Goal: Information Seeking & Learning: Check status

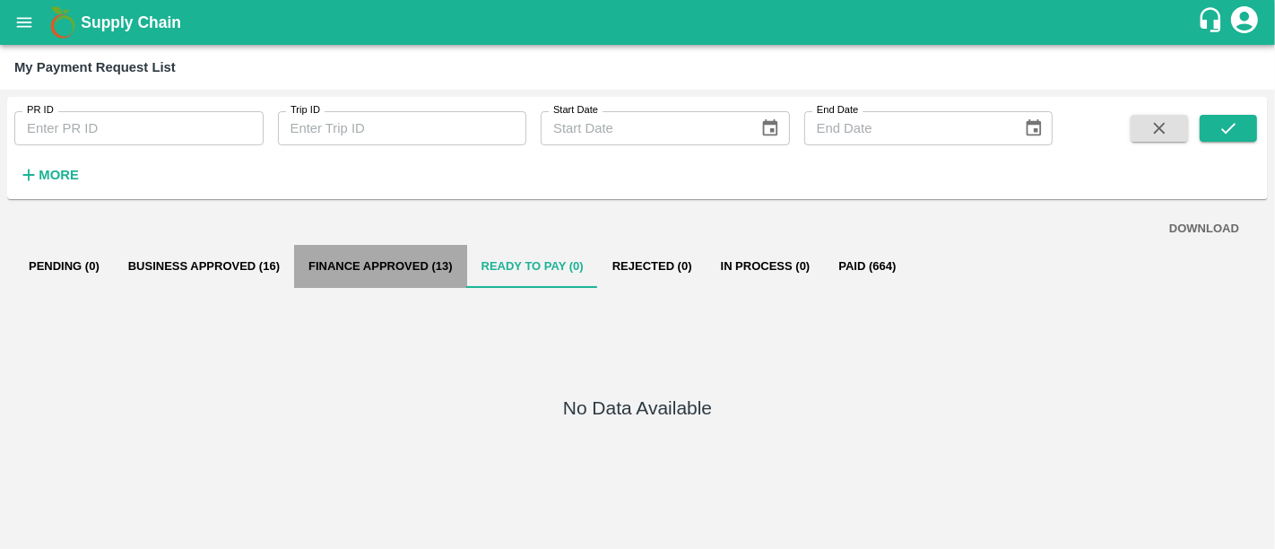
click at [414, 266] on button "Finance Approved (13)" at bounding box center [380, 266] width 173 height 43
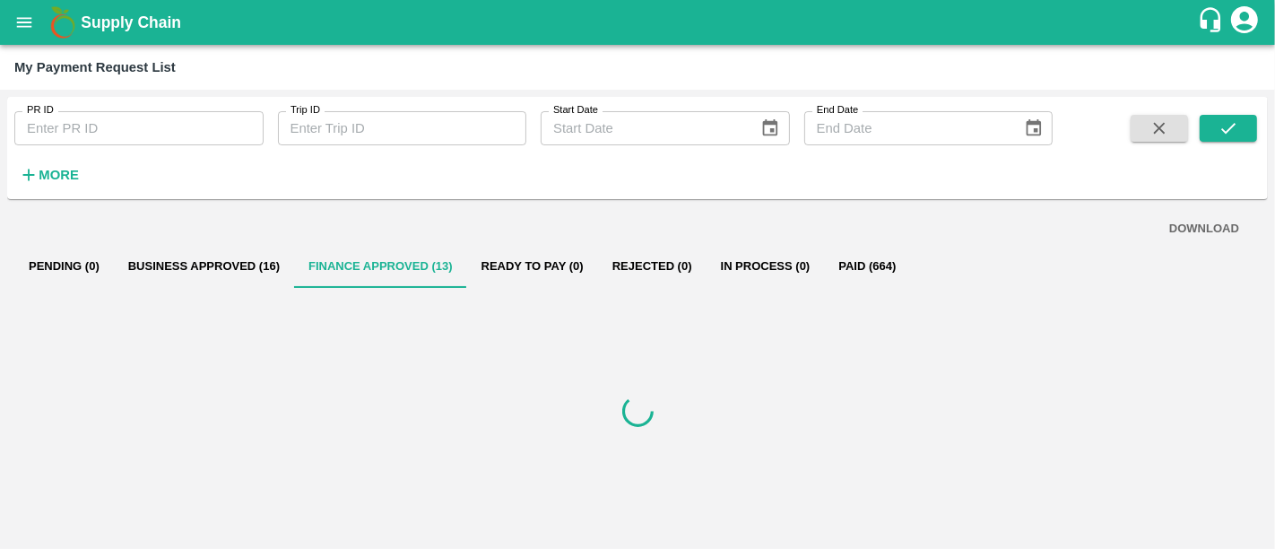
click at [683, 266] on button "Rejected (0)" at bounding box center [652, 266] width 109 height 43
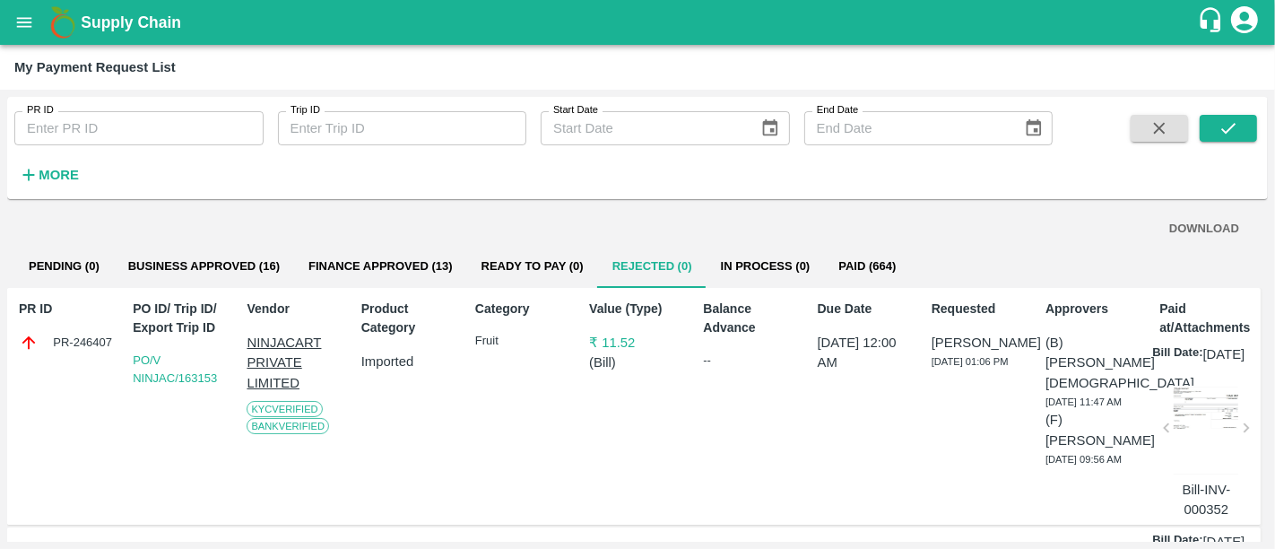
click at [395, 257] on button "Finance Approved (13)" at bounding box center [380, 266] width 173 height 43
click at [173, 11] on h1 "Supply Chain" at bounding box center [639, 22] width 1117 height 25
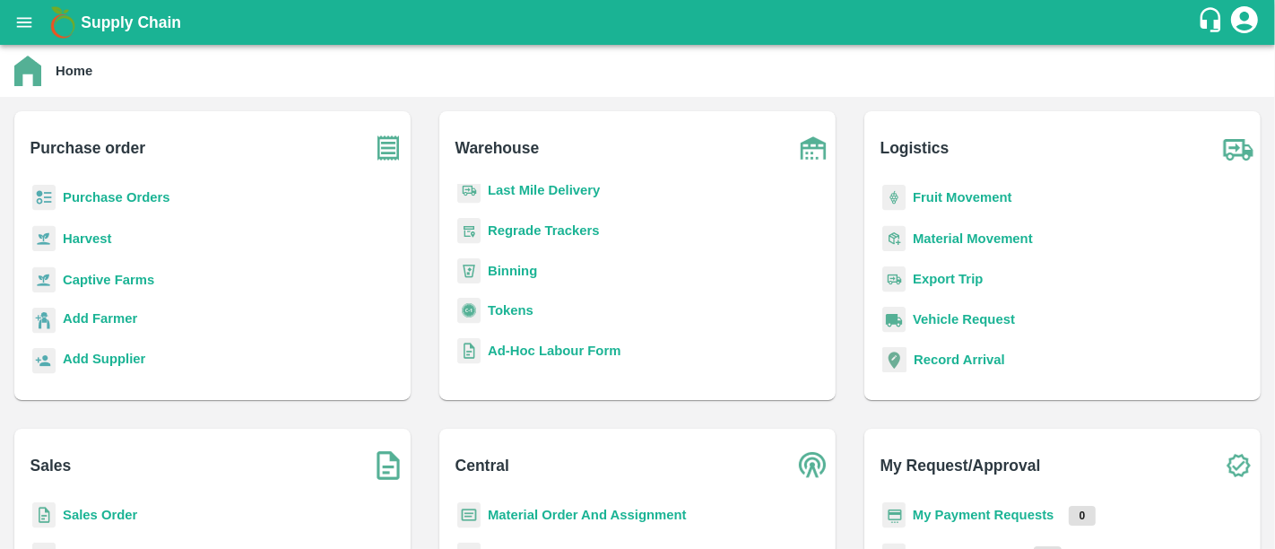
scroll to position [181, 0]
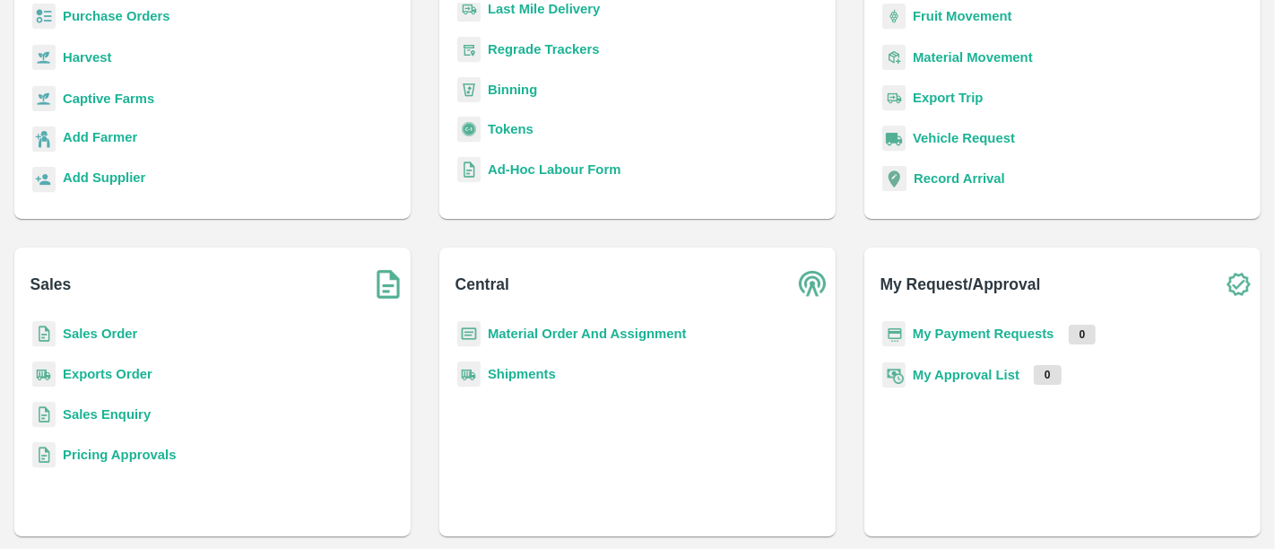
click at [945, 370] on b "My Approval List" at bounding box center [966, 375] width 107 height 14
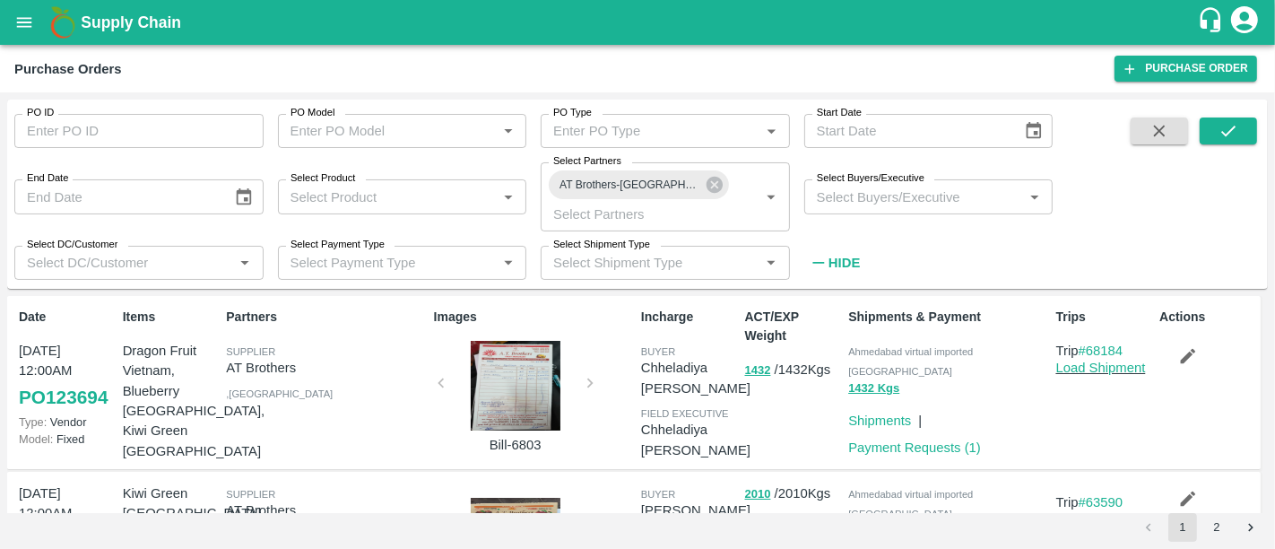
click at [190, 27] on h1 "Supply Chain" at bounding box center [639, 22] width 1117 height 25
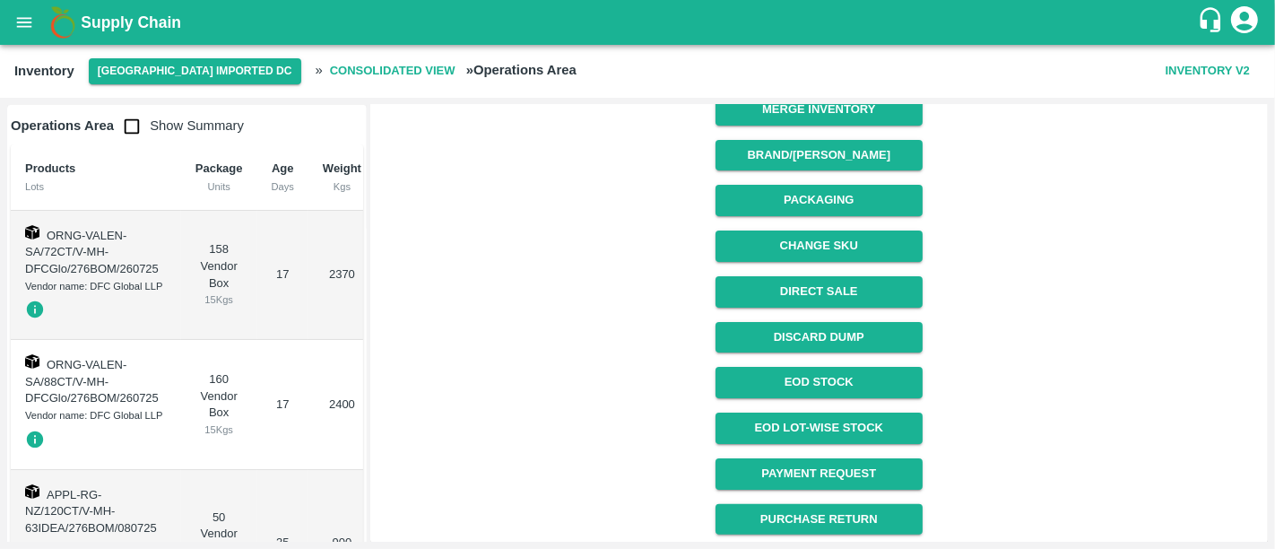
click at [129, 23] on b "Supply Chain" at bounding box center [131, 22] width 100 height 18
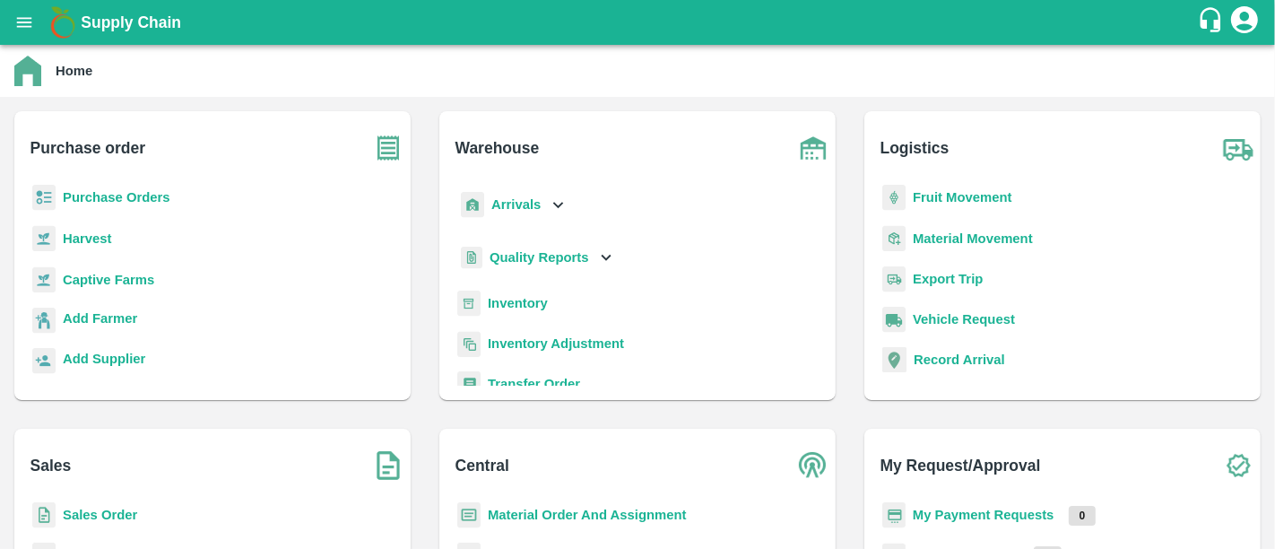
scroll to position [181, 0]
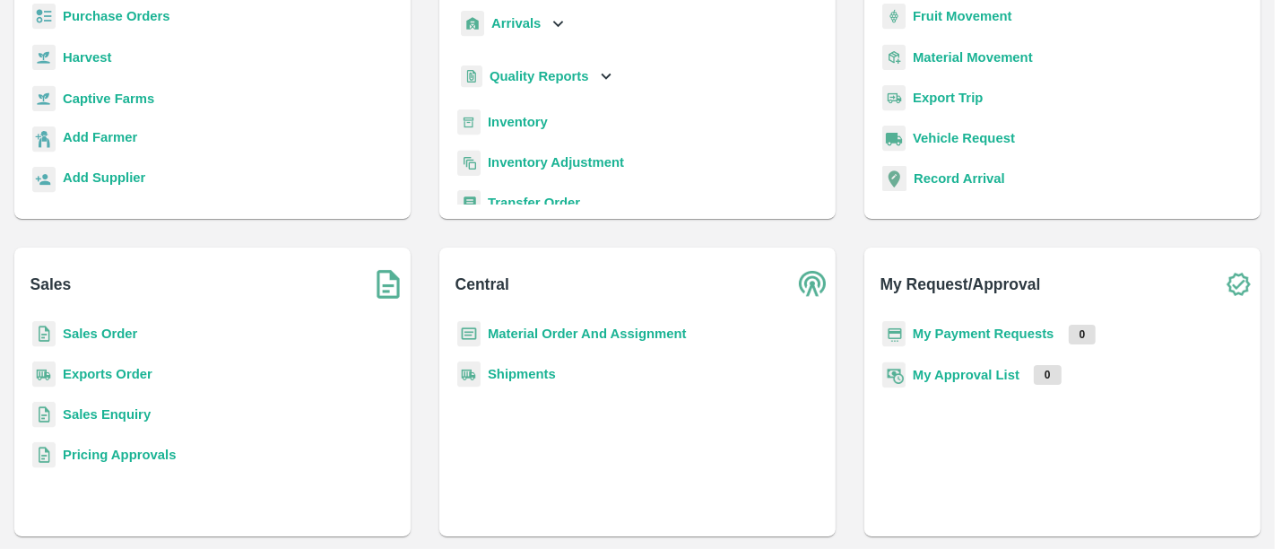
click at [542, 337] on b "Material Order And Assignment" at bounding box center [587, 333] width 199 height 14
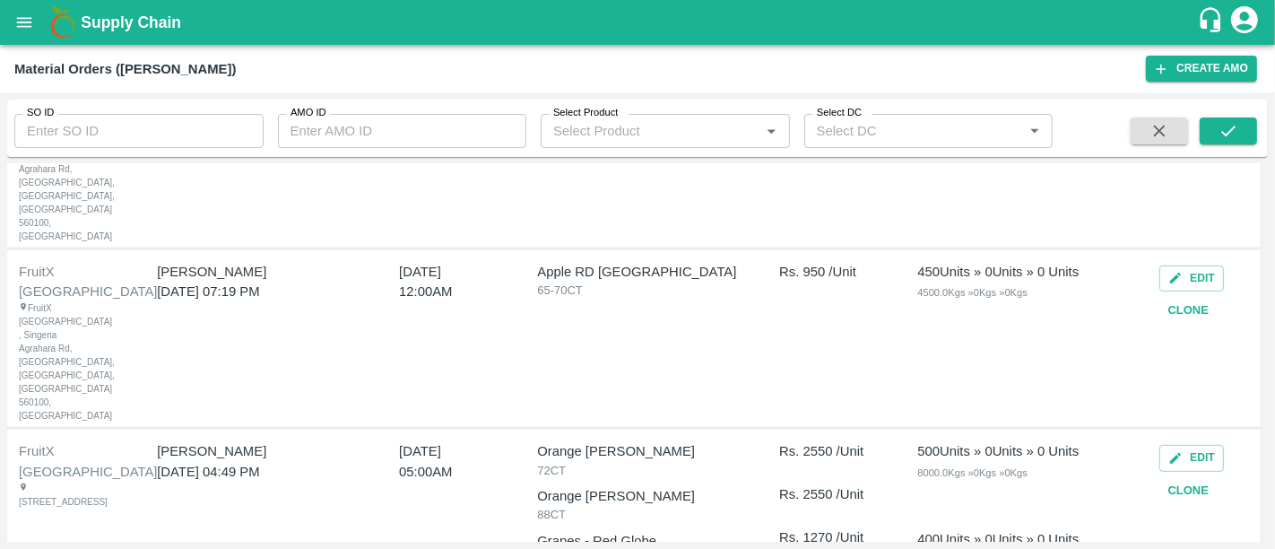
scroll to position [649, 0]
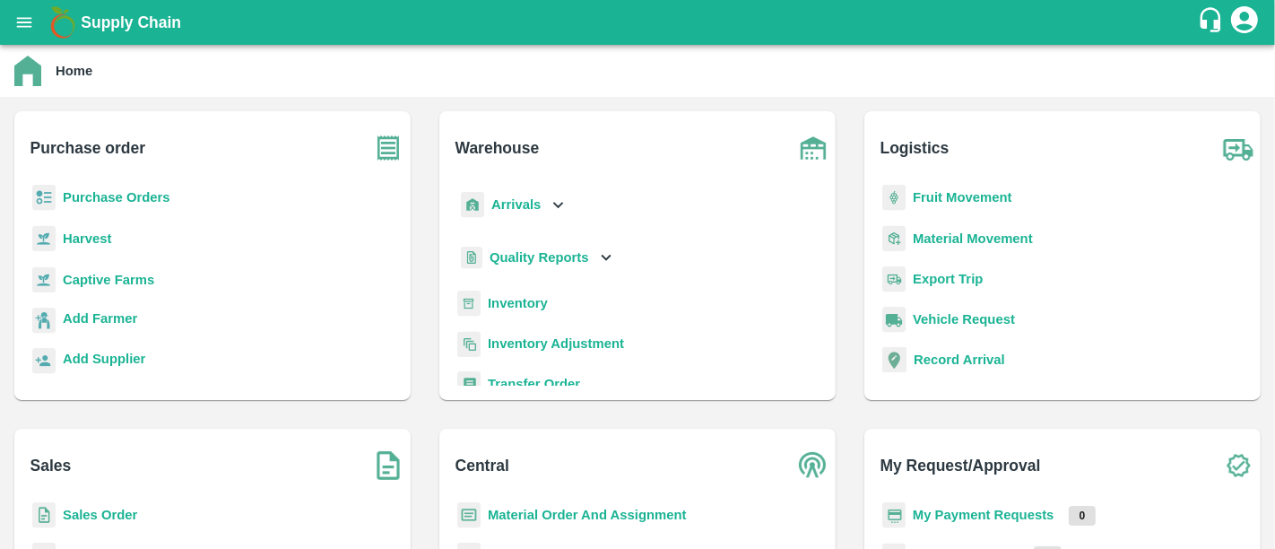
click at [124, 511] on p "Sales Order" at bounding box center [100, 515] width 74 height 20
click at [124, 511] on b "Sales Order" at bounding box center [100, 515] width 74 height 14
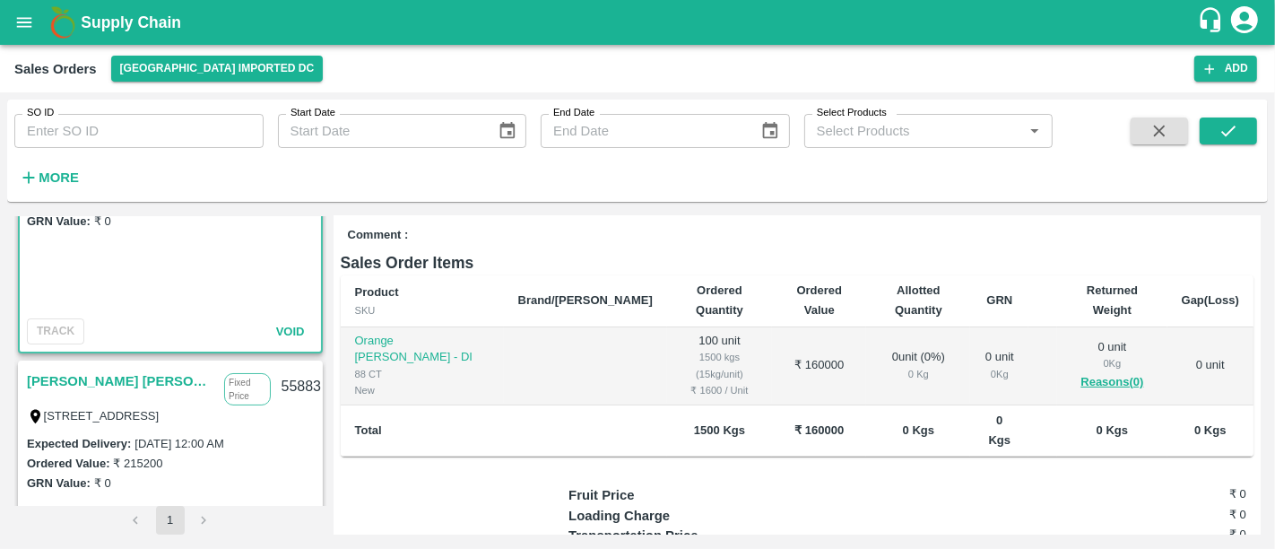
scroll to position [109, 0]
click at [104, 386] on link "Firoz Amjad Khan" at bounding box center [121, 380] width 188 height 23
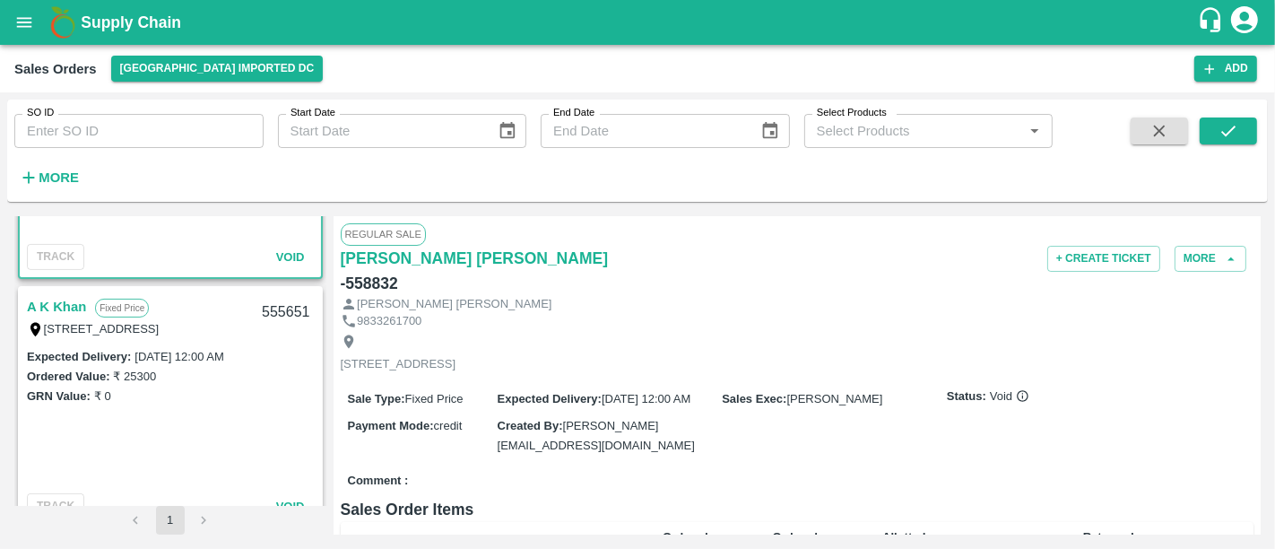
scroll to position [464, 0]
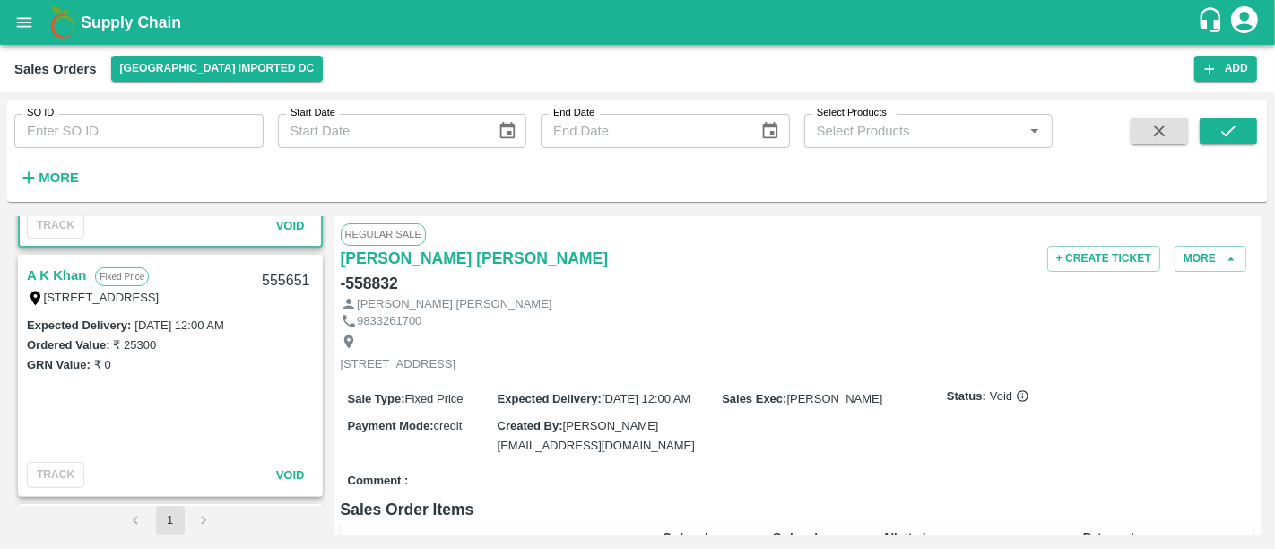
click at [65, 275] on link "A K Khan" at bounding box center [56, 275] width 59 height 23
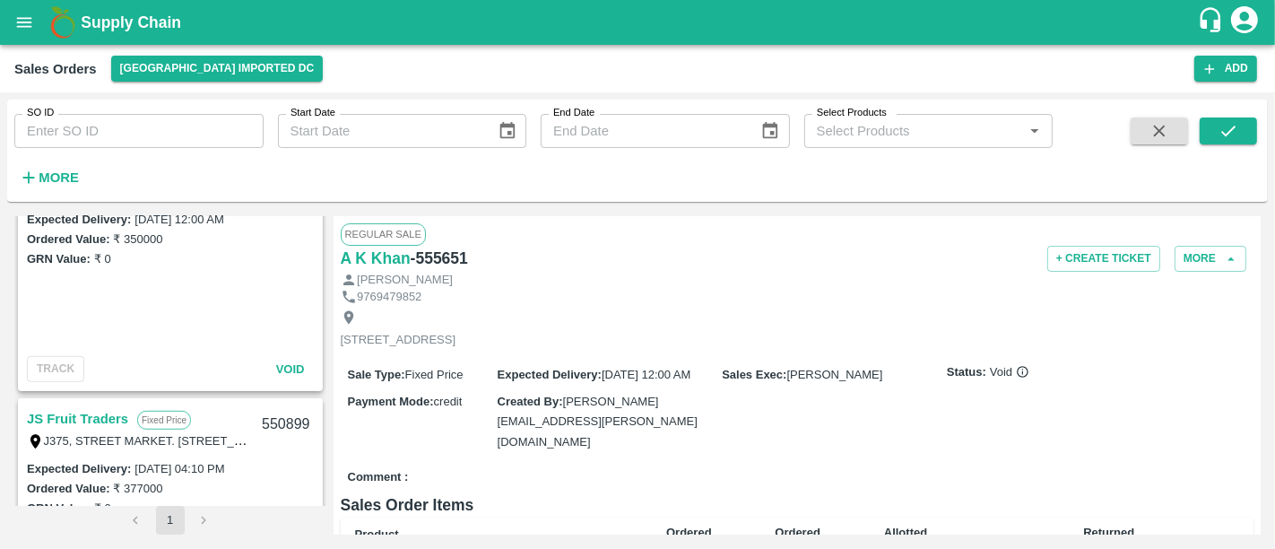
scroll to position [1206, 0]
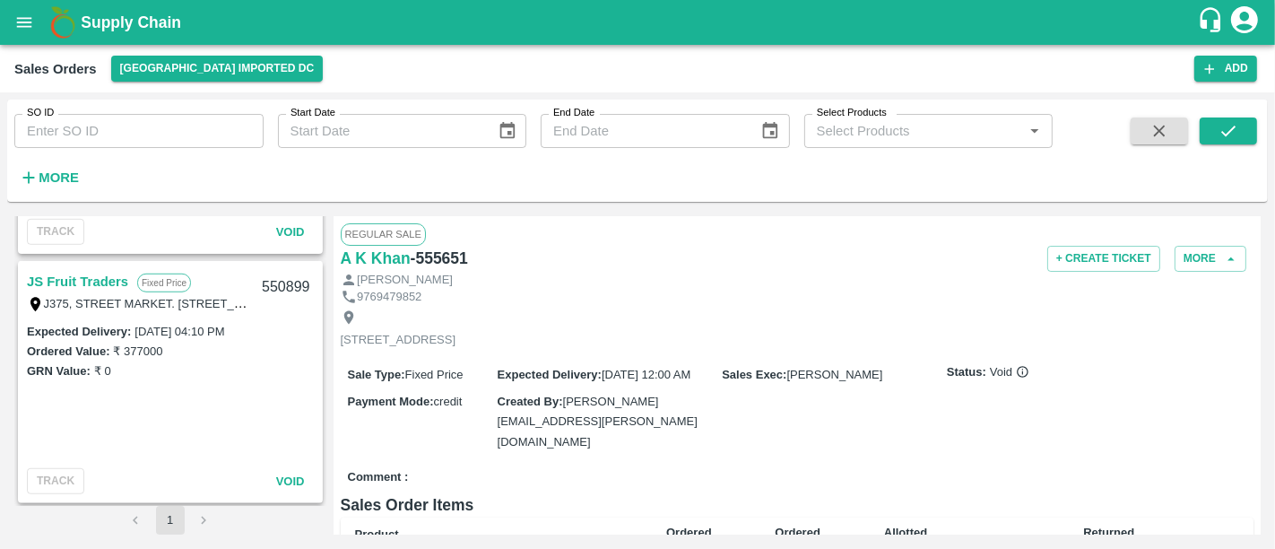
click at [84, 278] on link "JS Fruit Traders" at bounding box center [77, 281] width 101 height 23
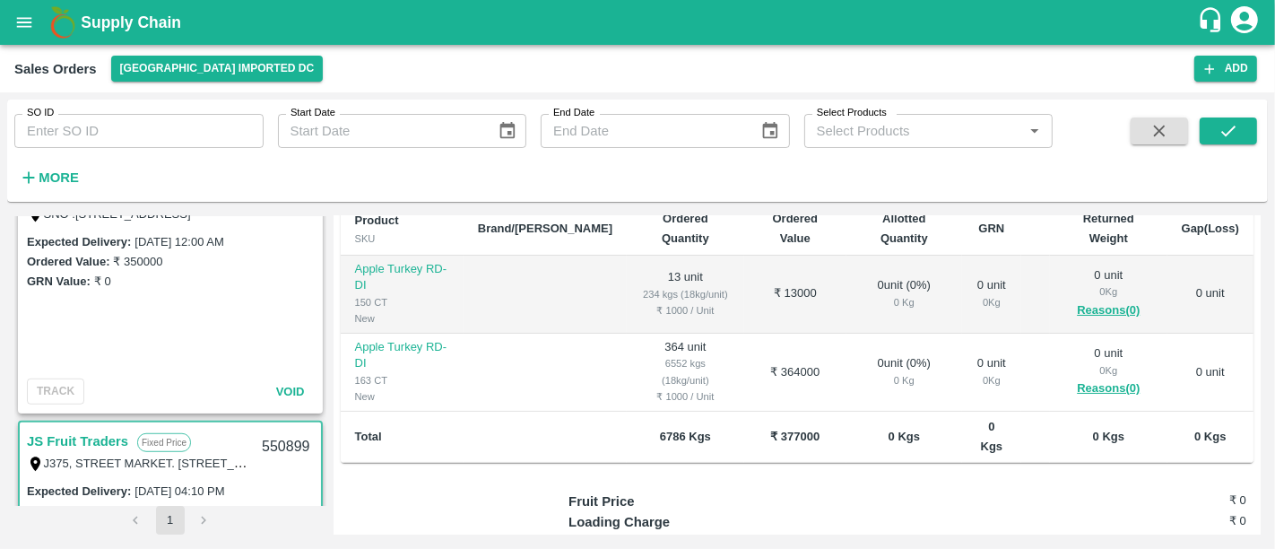
scroll to position [944, 0]
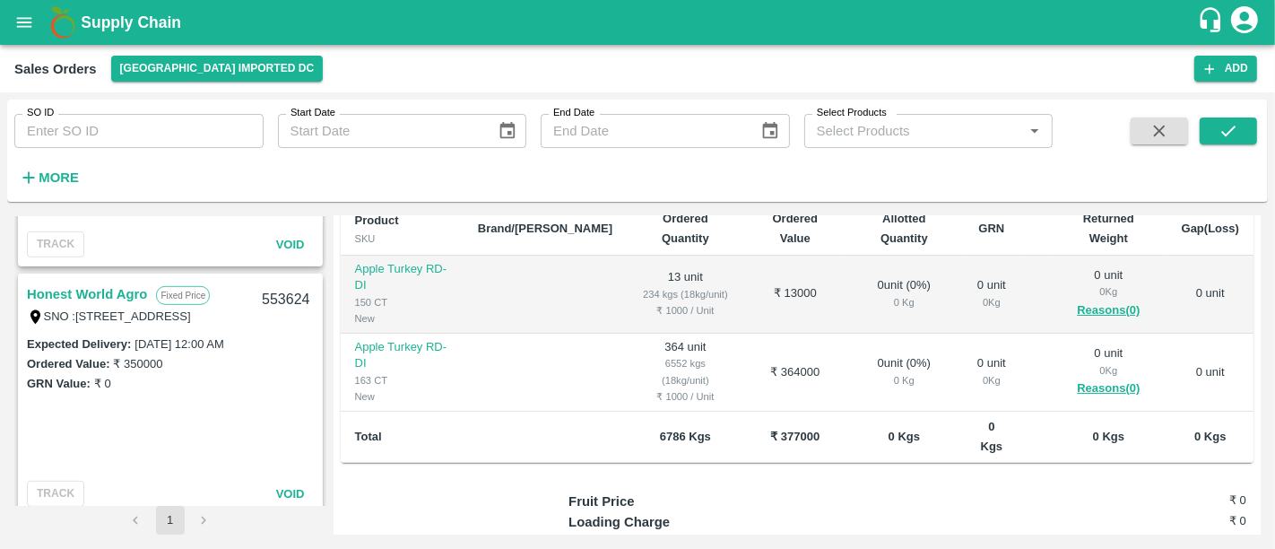
click at [109, 300] on link "Honest World Agro" at bounding box center [87, 294] width 120 height 23
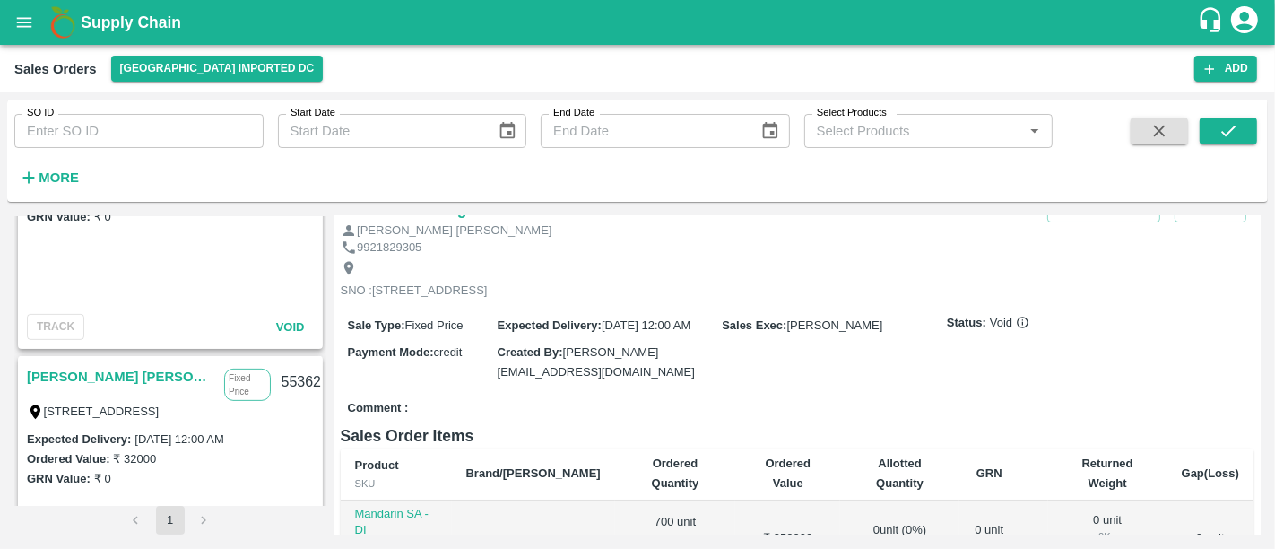
scroll to position [611, 0]
click at [122, 368] on link "Firoz Amjad Khan" at bounding box center [121, 377] width 188 height 23
